Goal: Information Seeking & Learning: Compare options

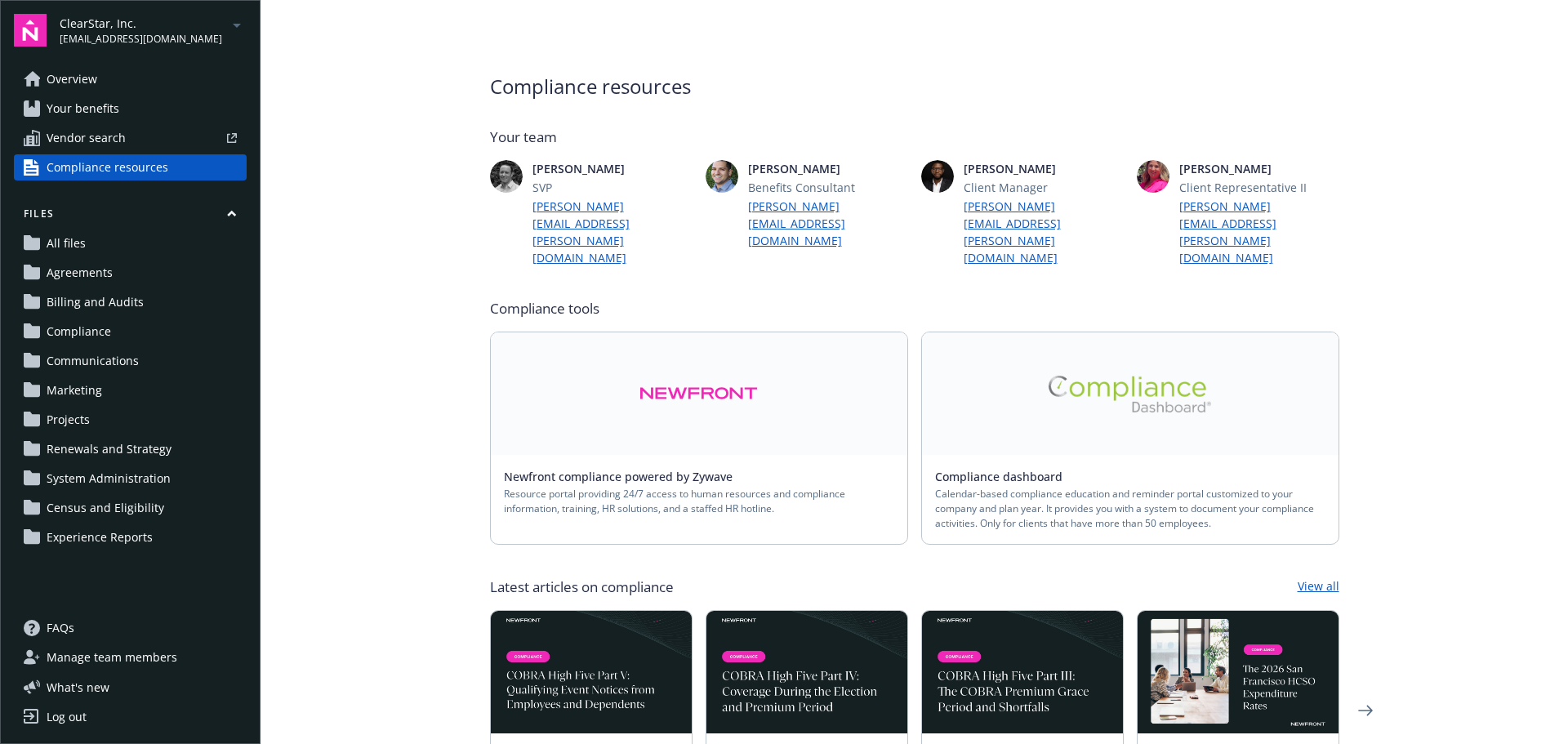
click at [723, 376] on link at bounding box center [699, 394] width 417 height 123
click at [1057, 362] on link at bounding box center [1131, 394] width 417 height 123
click at [77, 238] on span "All files" at bounding box center [66, 243] width 39 height 26
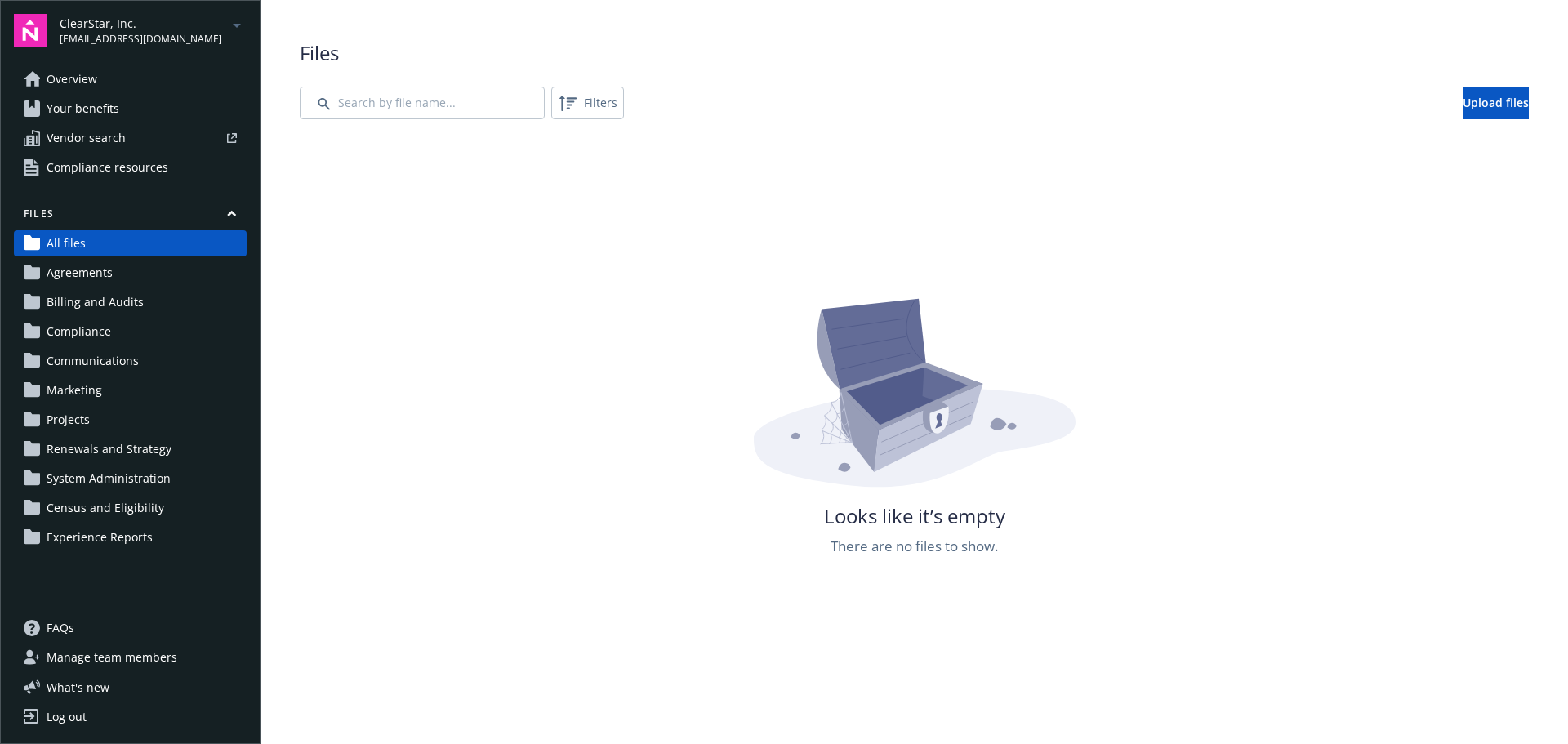
click at [74, 129] on span "Vendor search" at bounding box center [86, 137] width 79 height 26
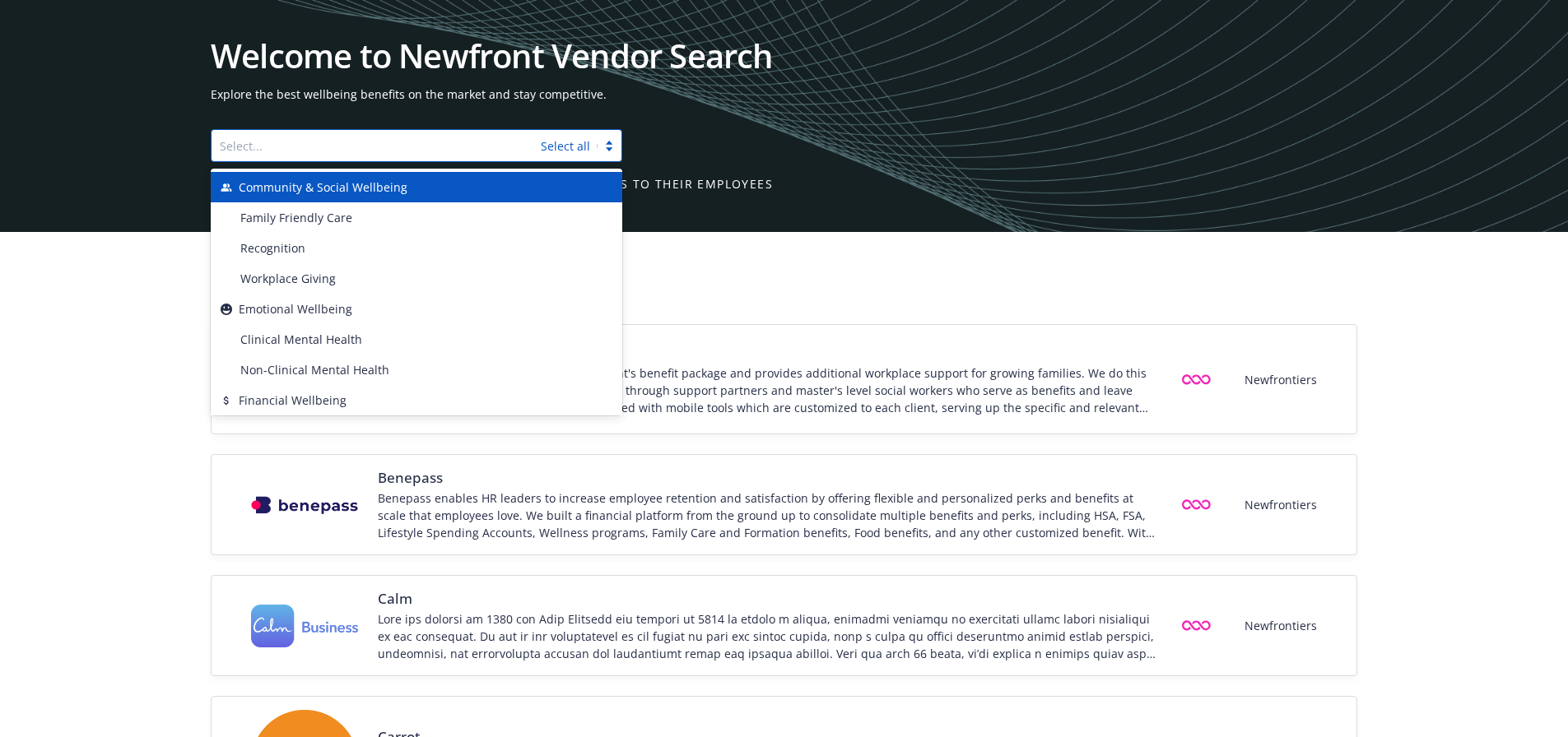
click at [294, 152] on div at bounding box center [376, 145] width 313 height 20
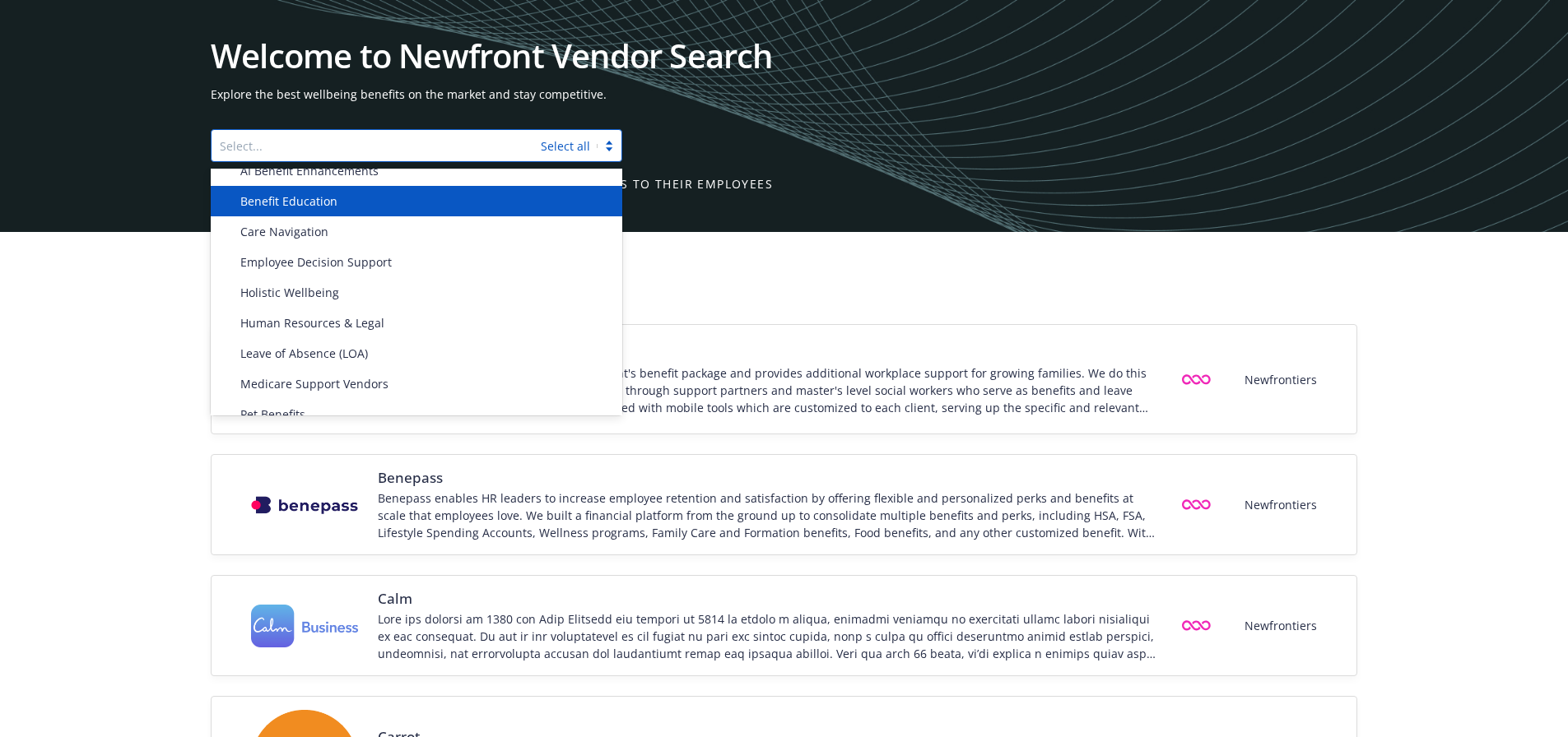
scroll to position [658, 0]
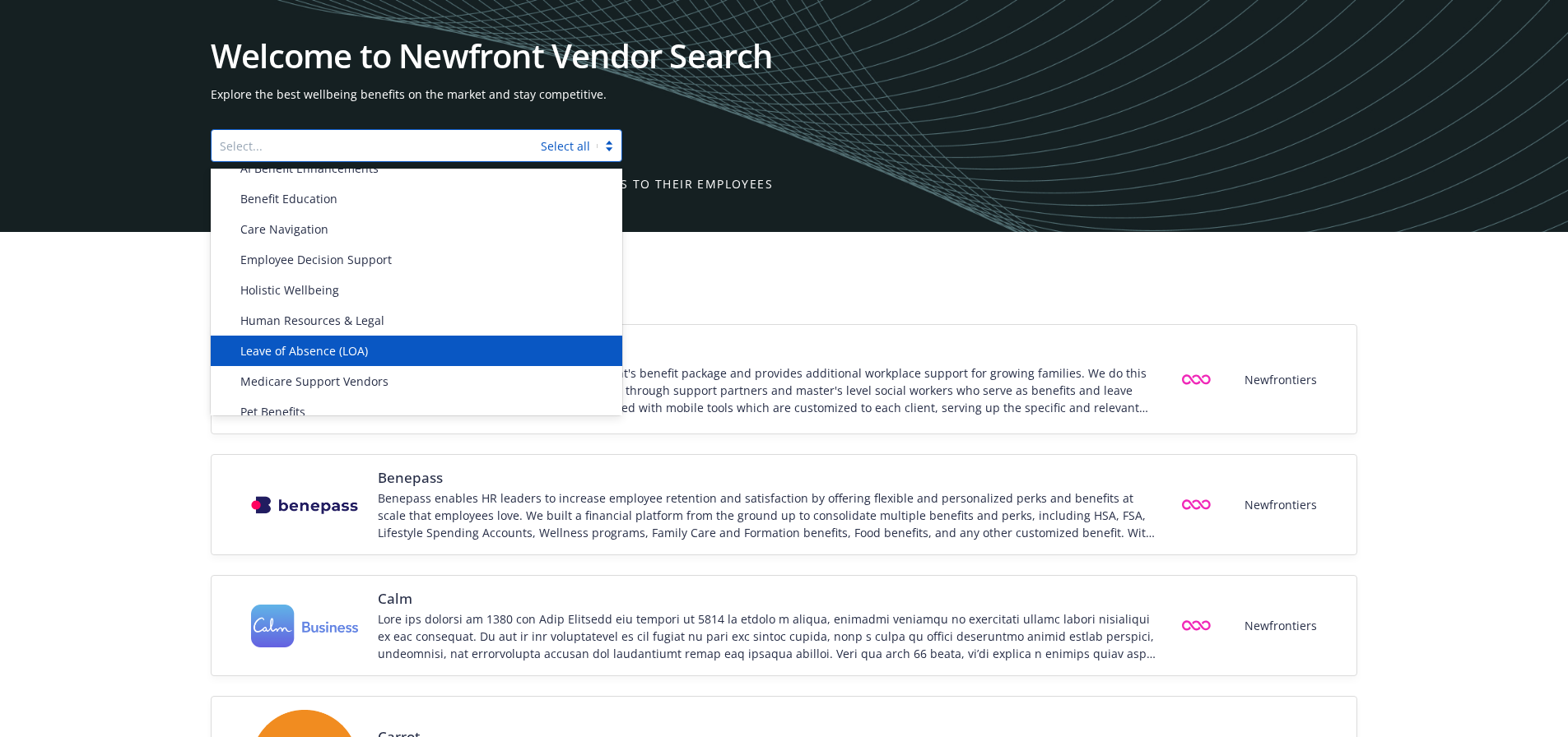
click at [402, 350] on div "Leave of Absence (LOA)" at bounding box center [423, 350] width 378 height 17
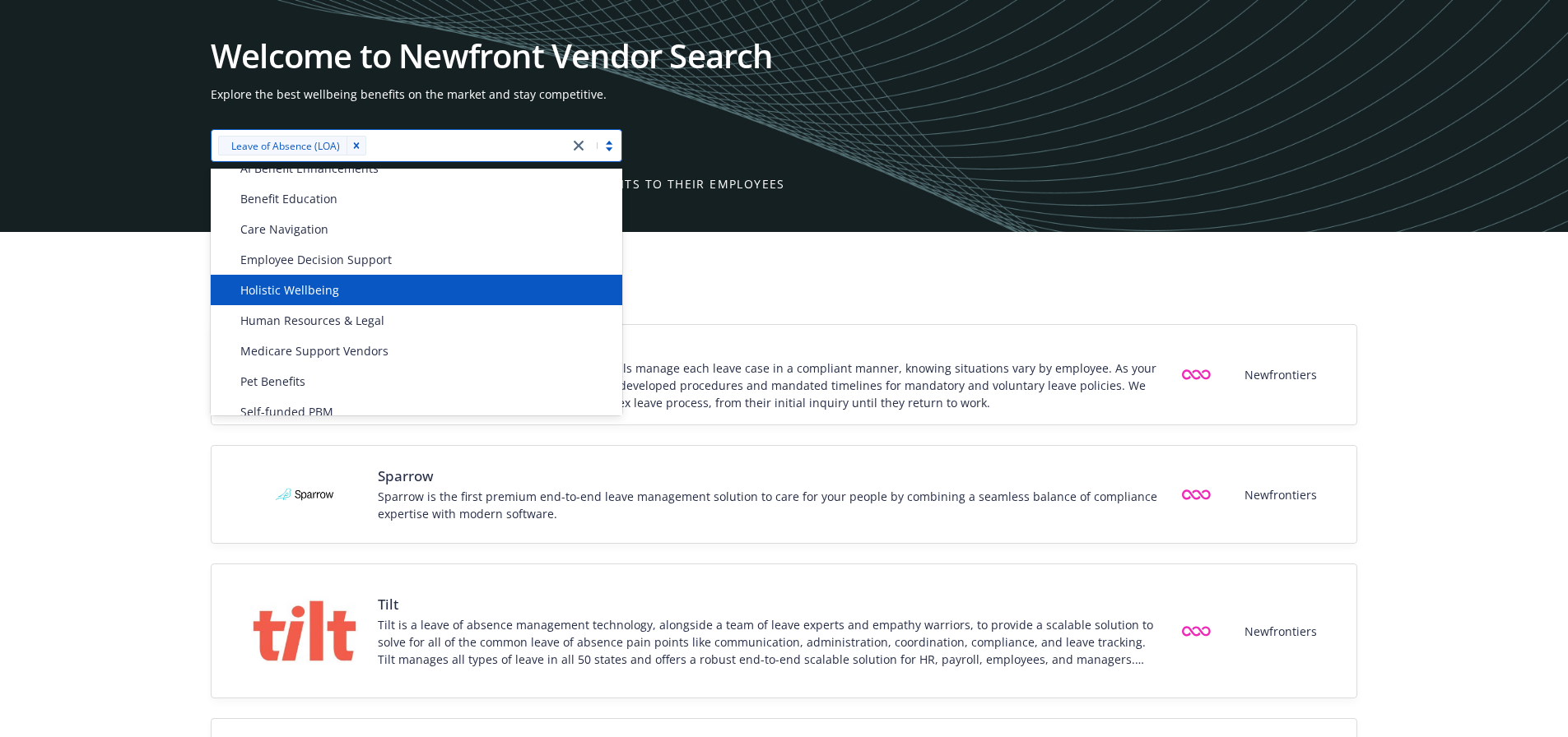
drag, startPoint x: 1422, startPoint y: 490, endPoint x: 1381, endPoint y: 550, distance: 72.7
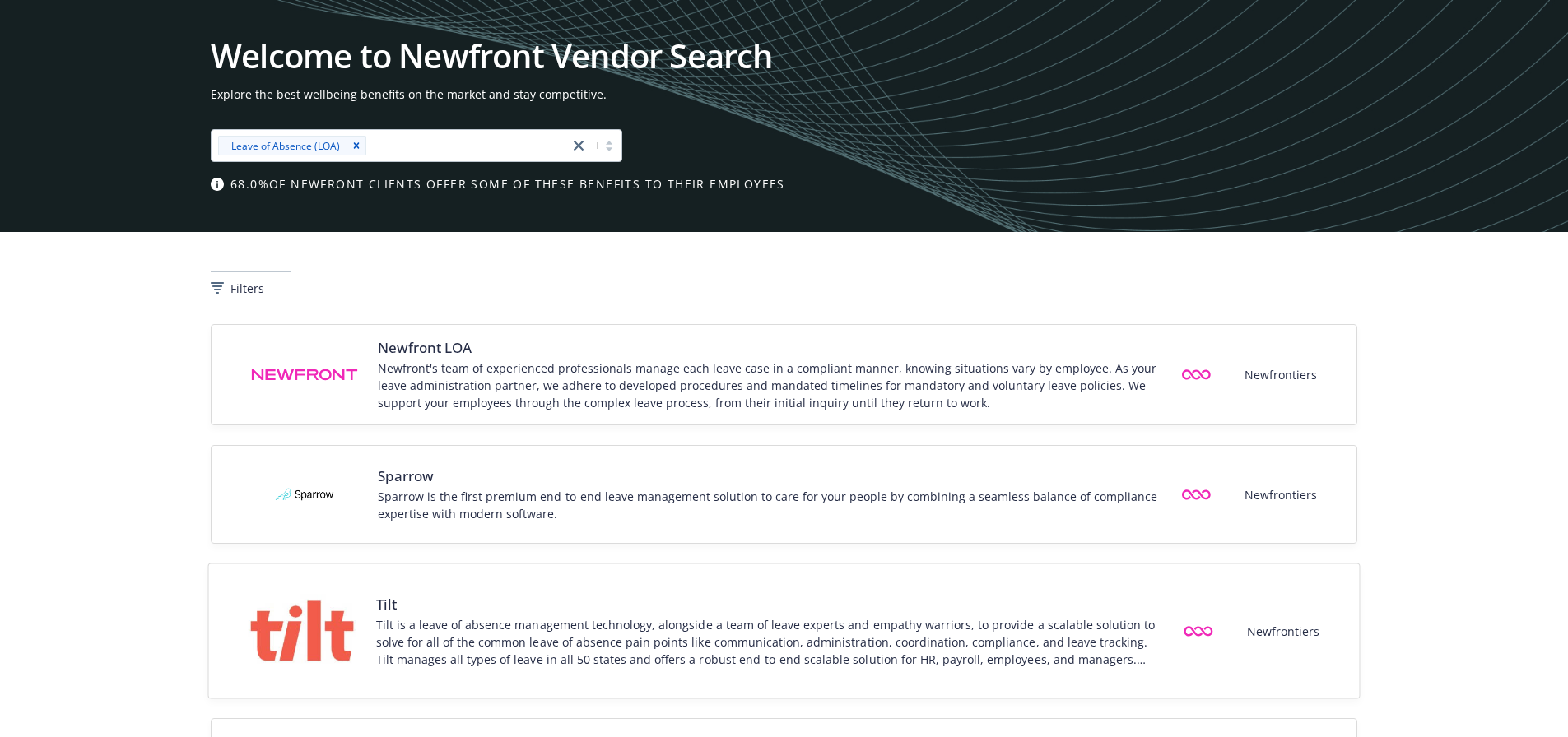
click at [931, 629] on div "Tilt is a leave of absence management technology, alongside a team of leave exp…" at bounding box center [768, 641] width 784 height 51
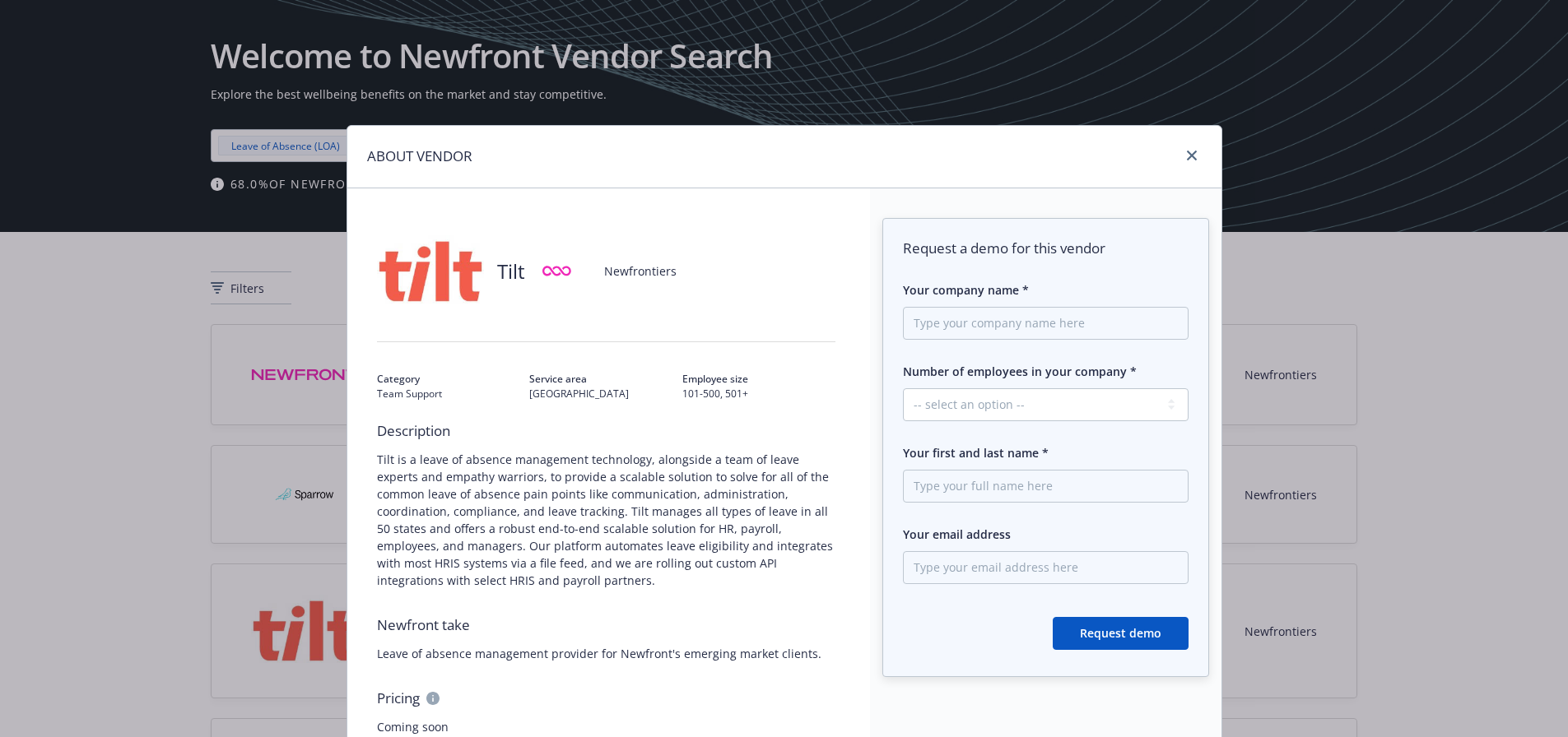
scroll to position [80, 0]
